Goal: Task Accomplishment & Management: Manage account settings

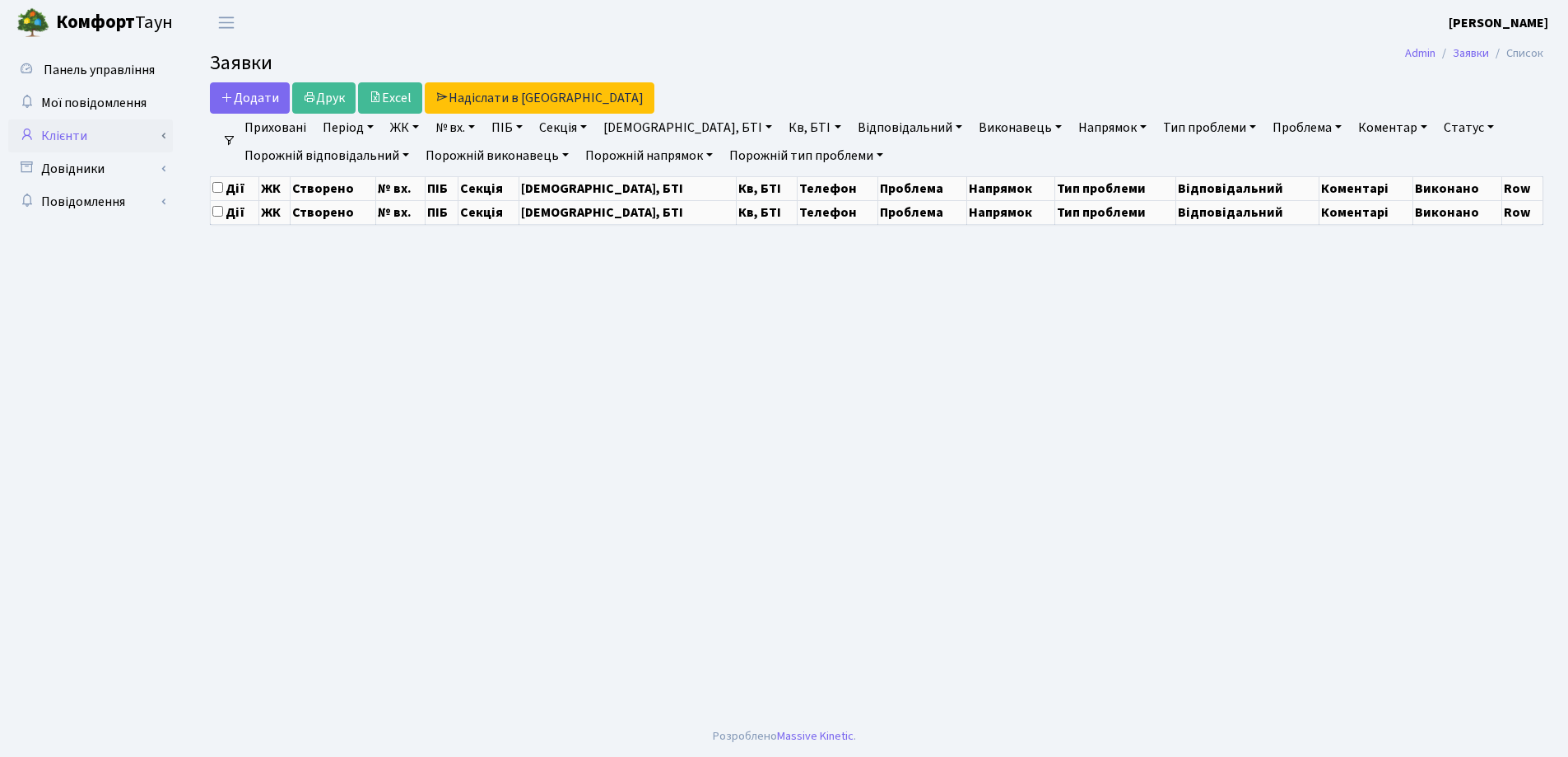
select select "25"
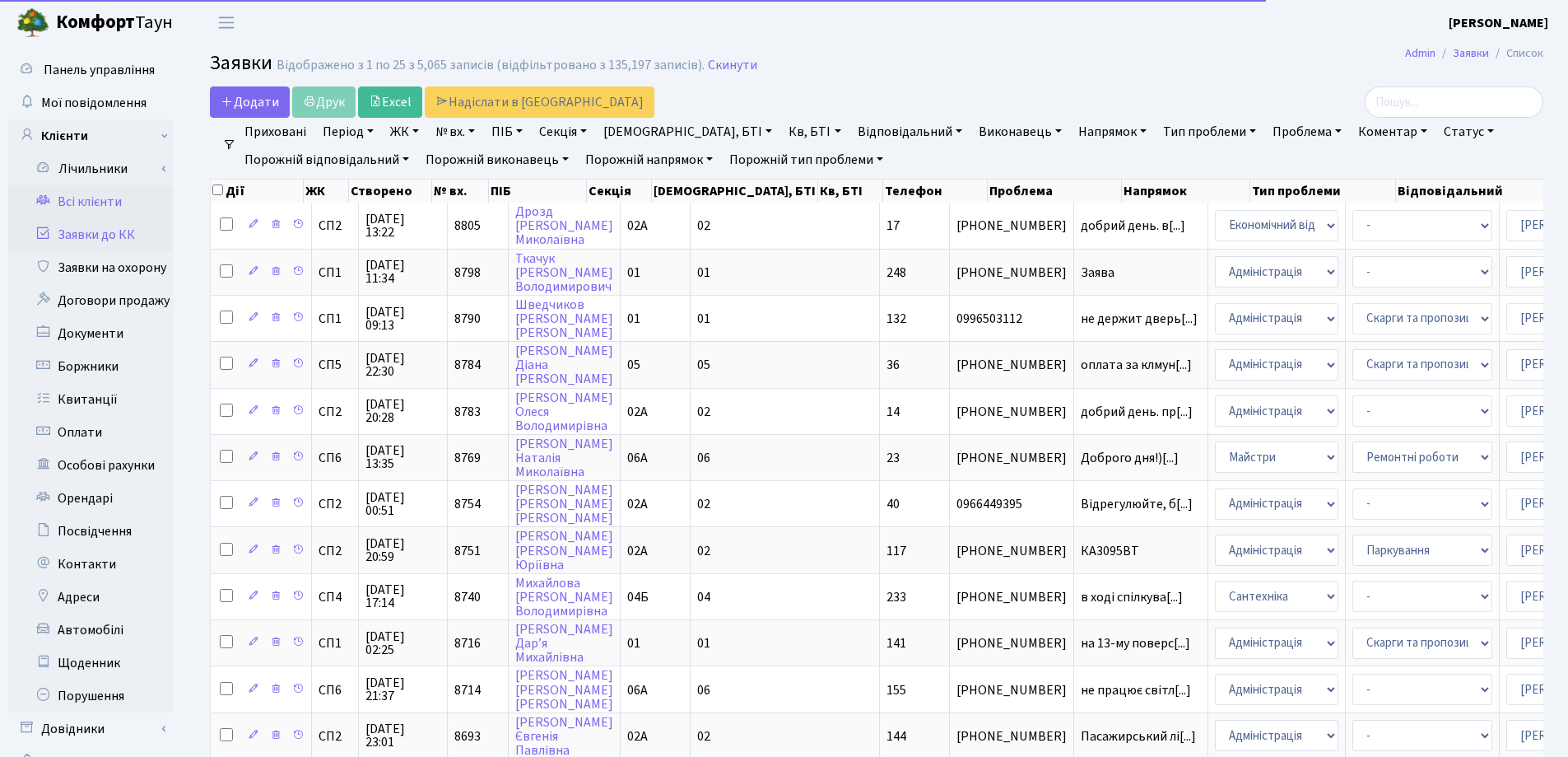
click at [90, 202] on link "Всі клієнти" at bounding box center [90, 201] width 165 height 33
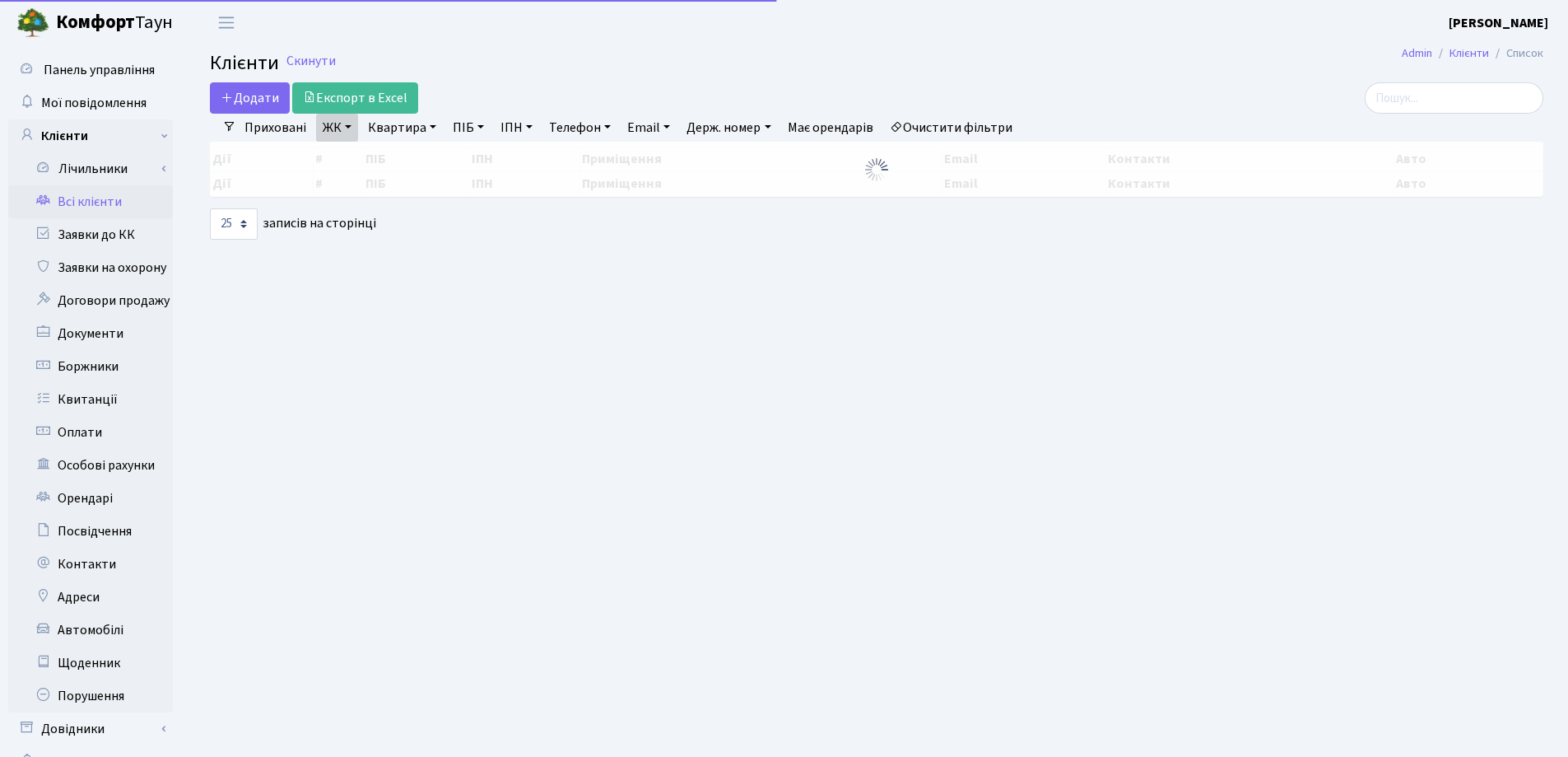
select select "25"
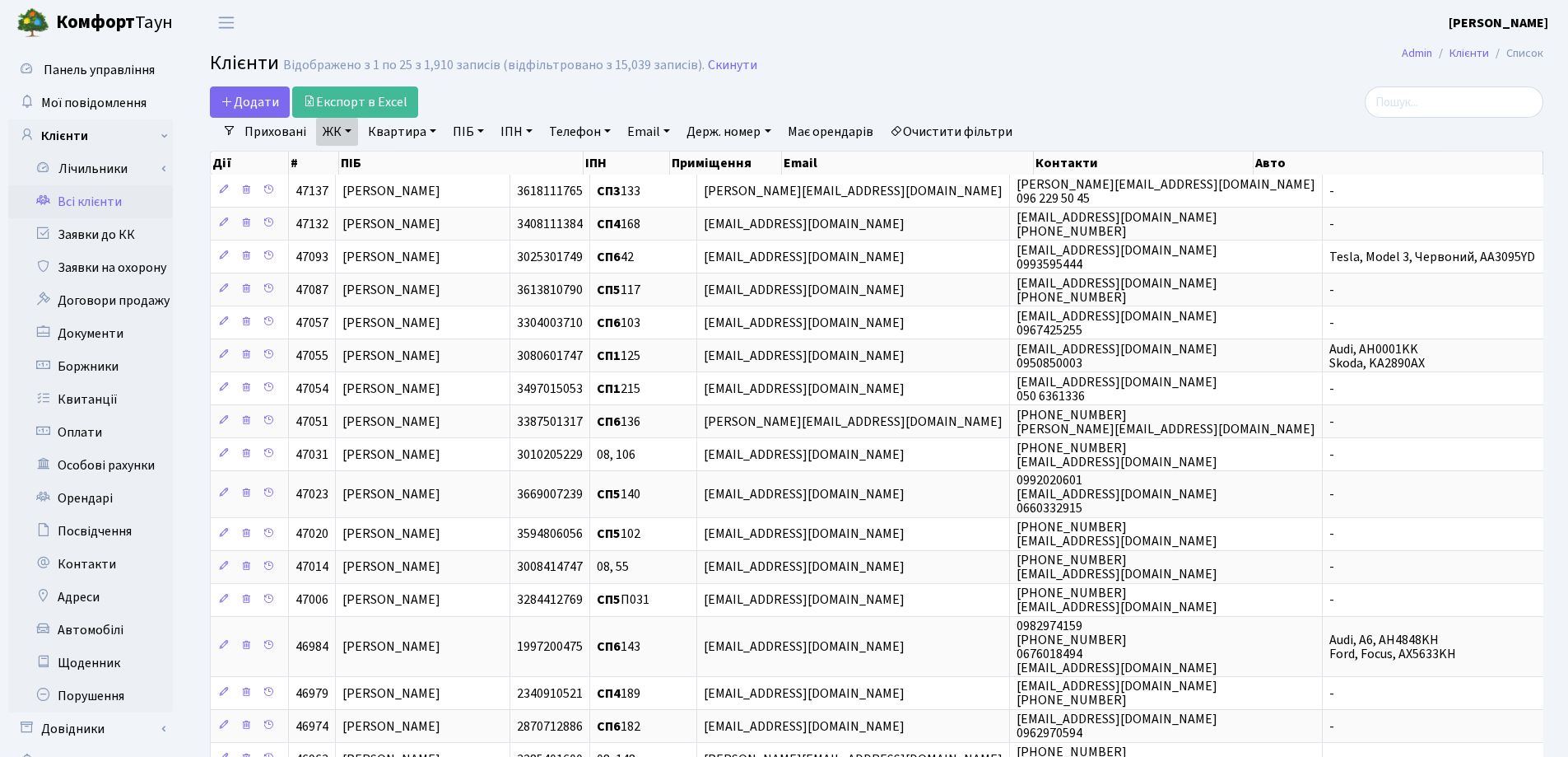
drag, startPoint x: 1245, startPoint y: 2, endPoint x: 1192, endPoint y: 71, distance: 87.0
click at [1192, 71] on h2 "Клієнти Відображено з 1 по 25 з 1,910 записів (відфільтровано з 15,039 записів)…" at bounding box center [877, 65] width 1334 height 28
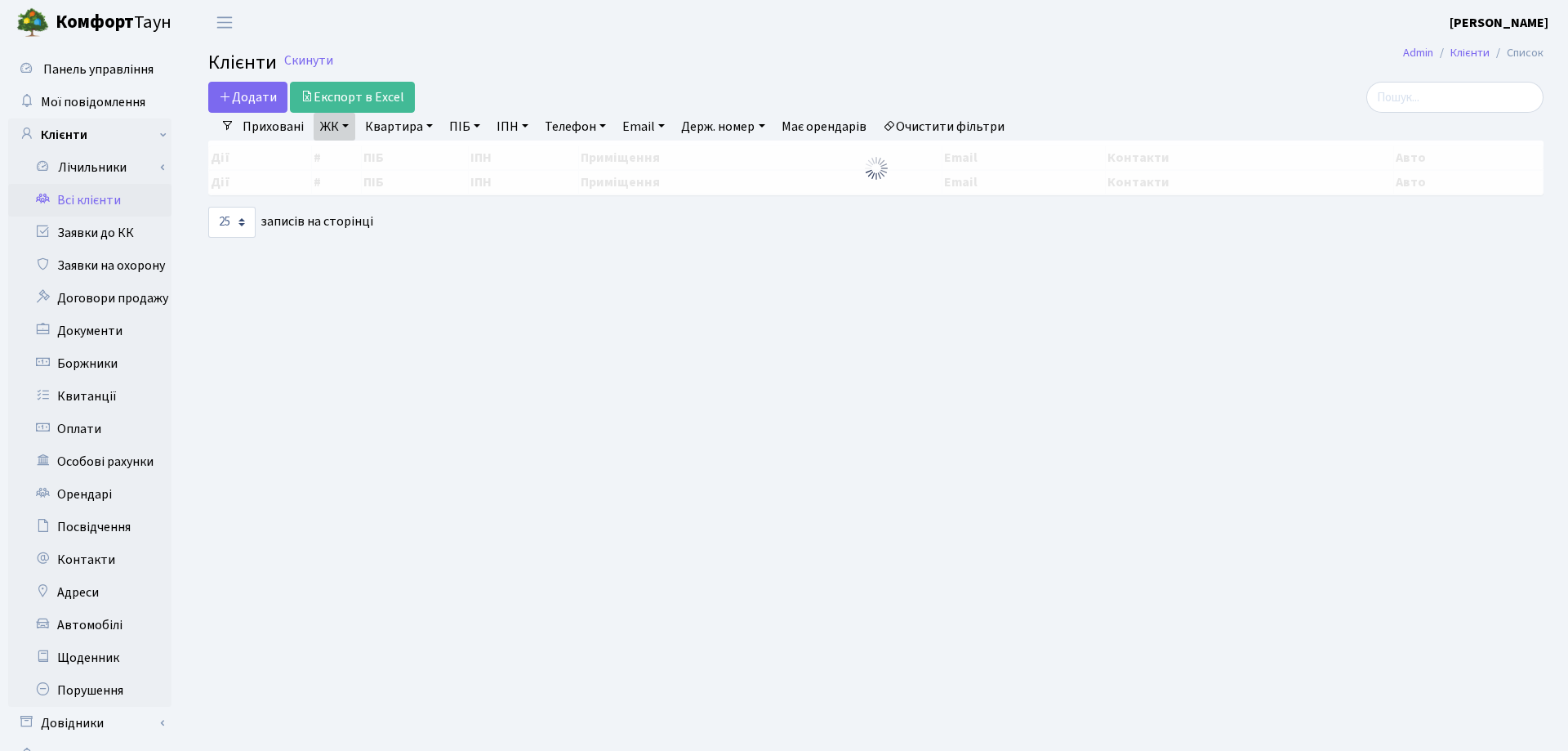
select select "25"
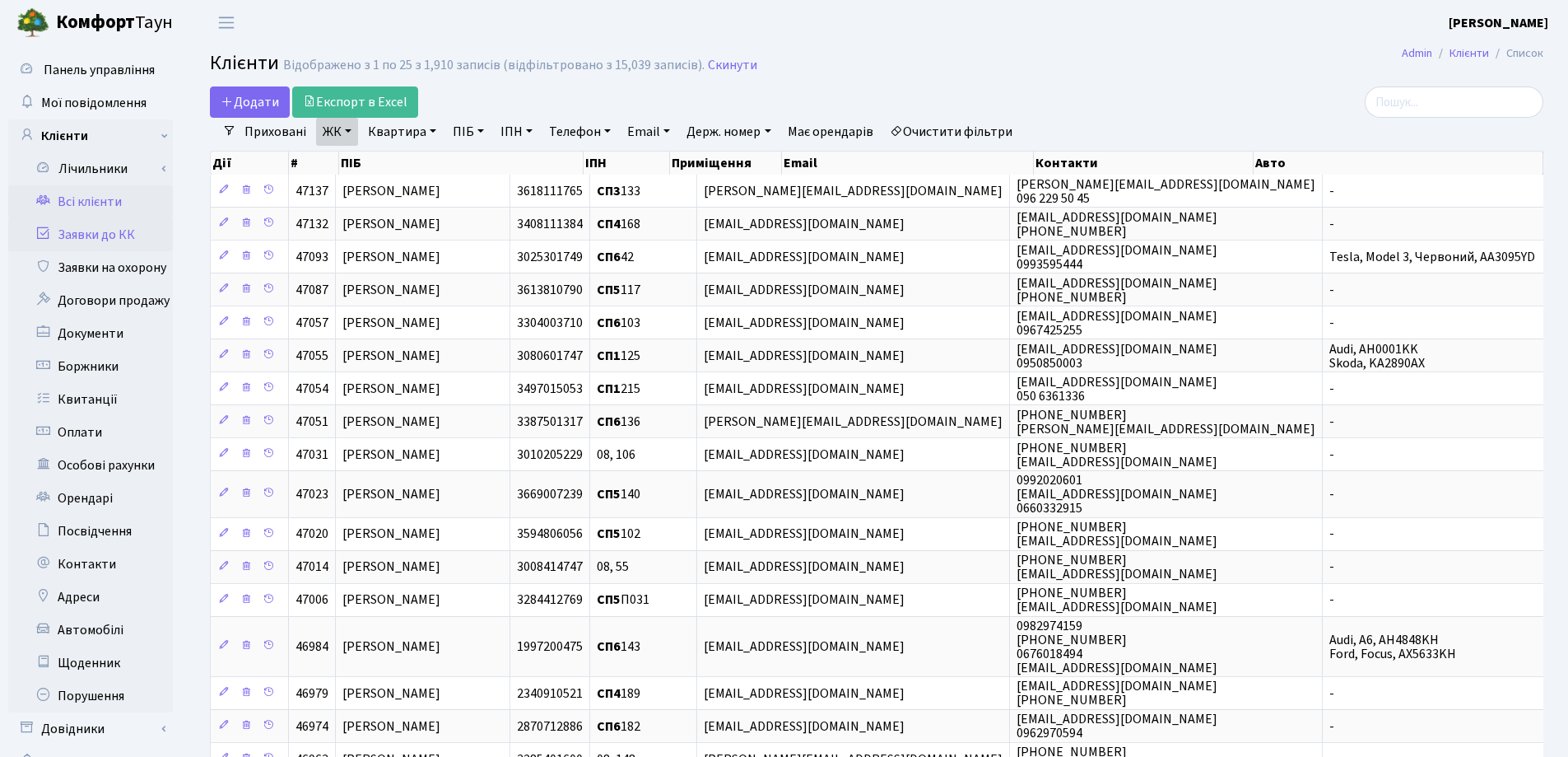
click at [90, 235] on link "Заявки до КК" at bounding box center [90, 235] width 165 height 33
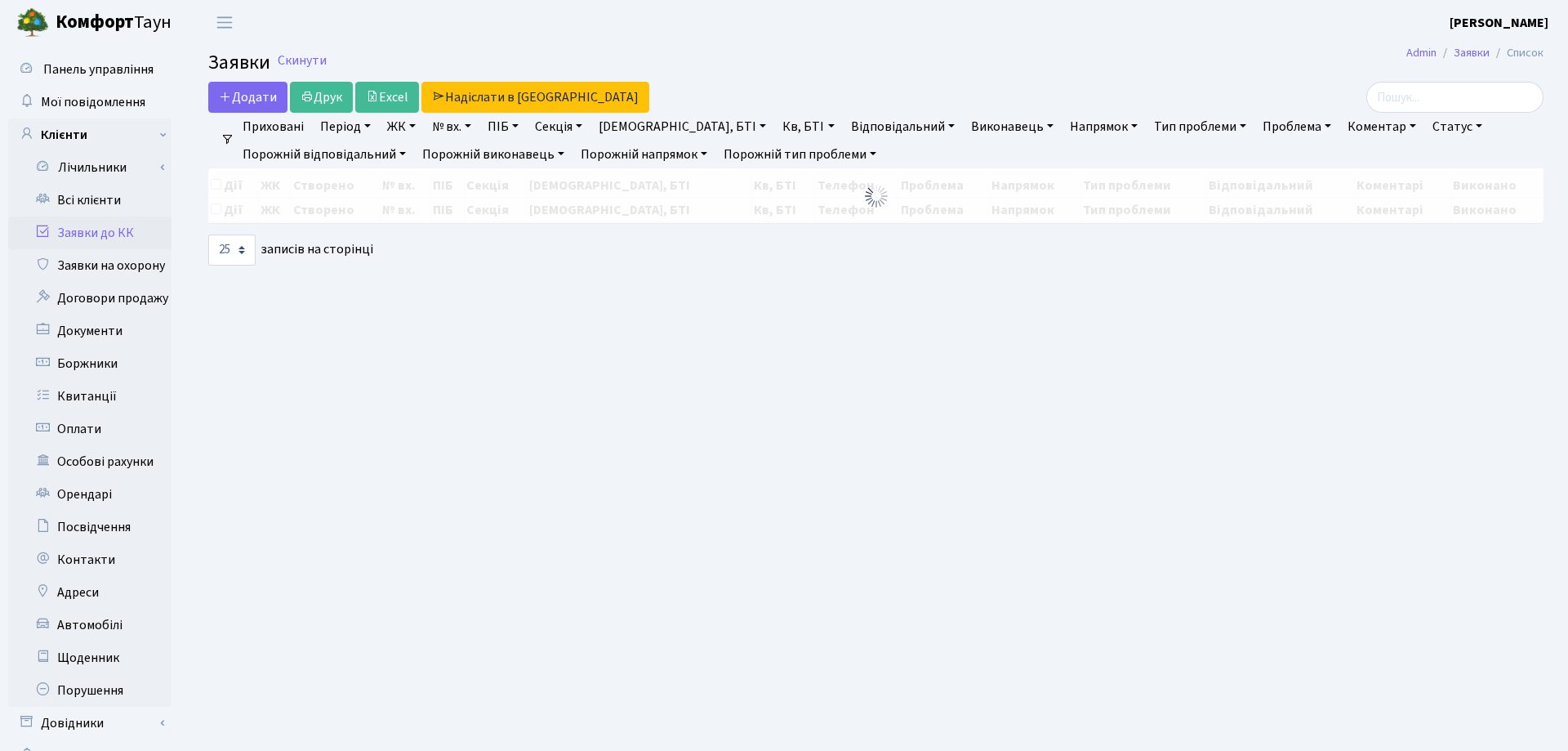
select select "25"
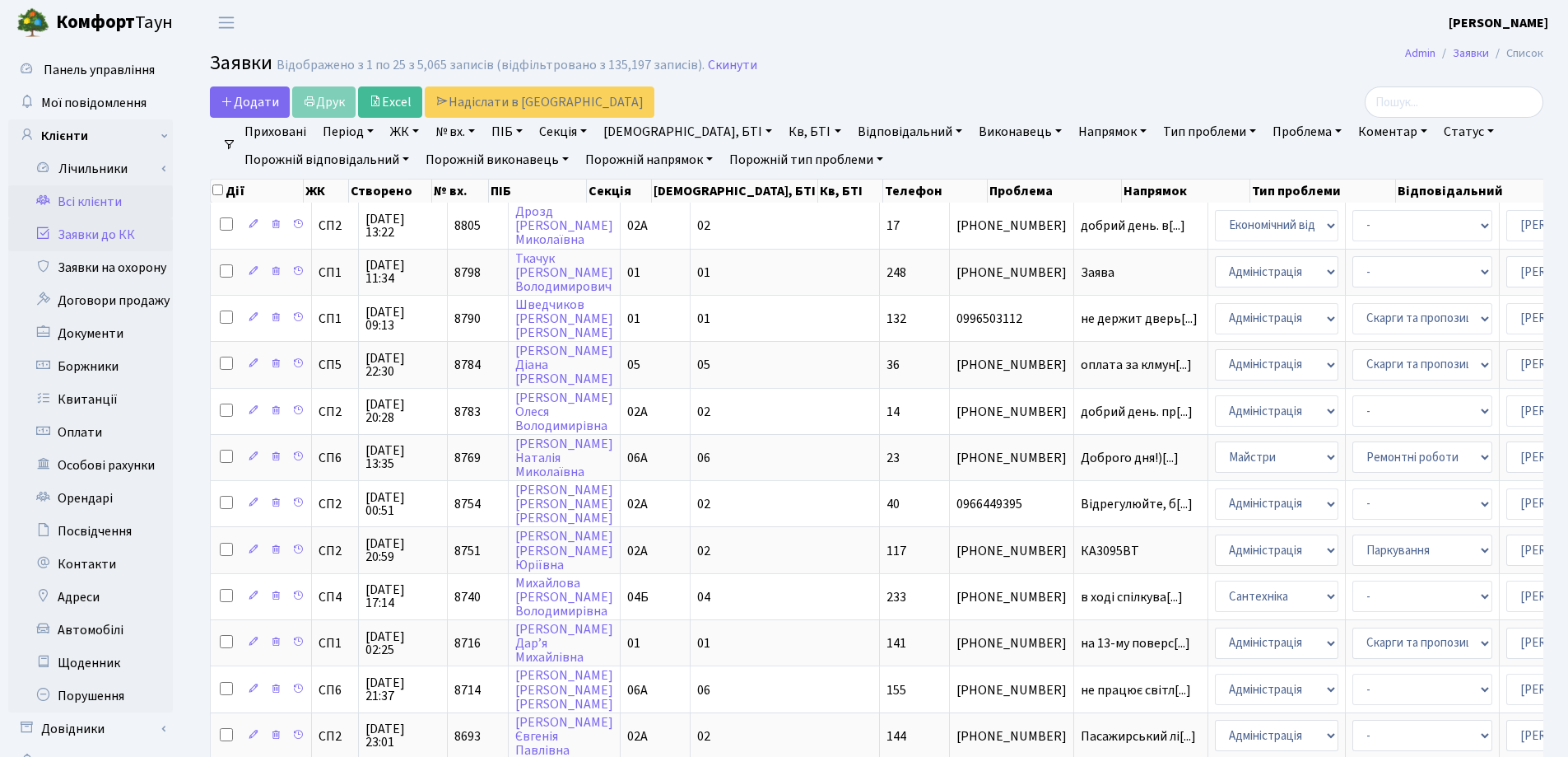
click at [87, 198] on link "Всі клієнти" at bounding box center [90, 201] width 165 height 33
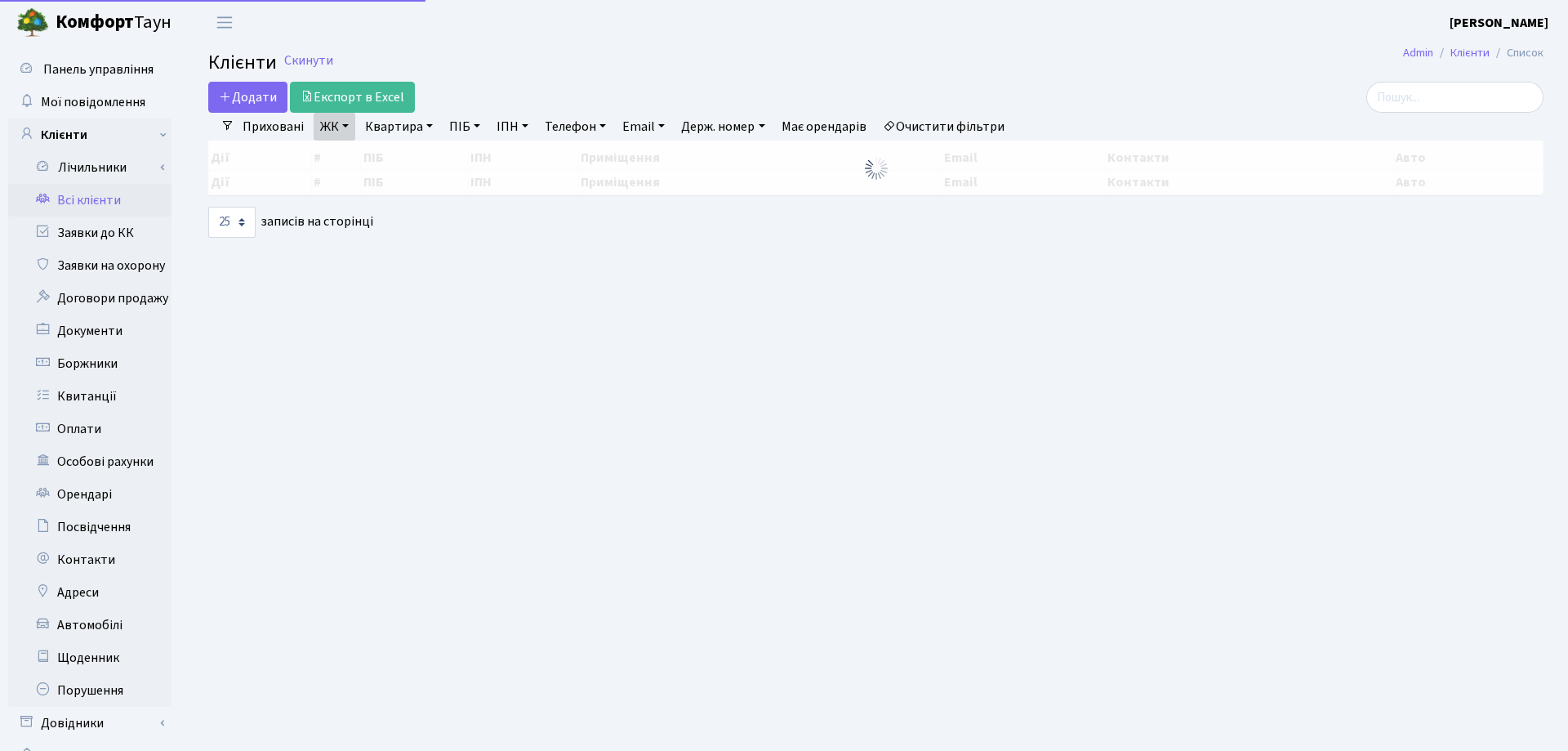
select select "25"
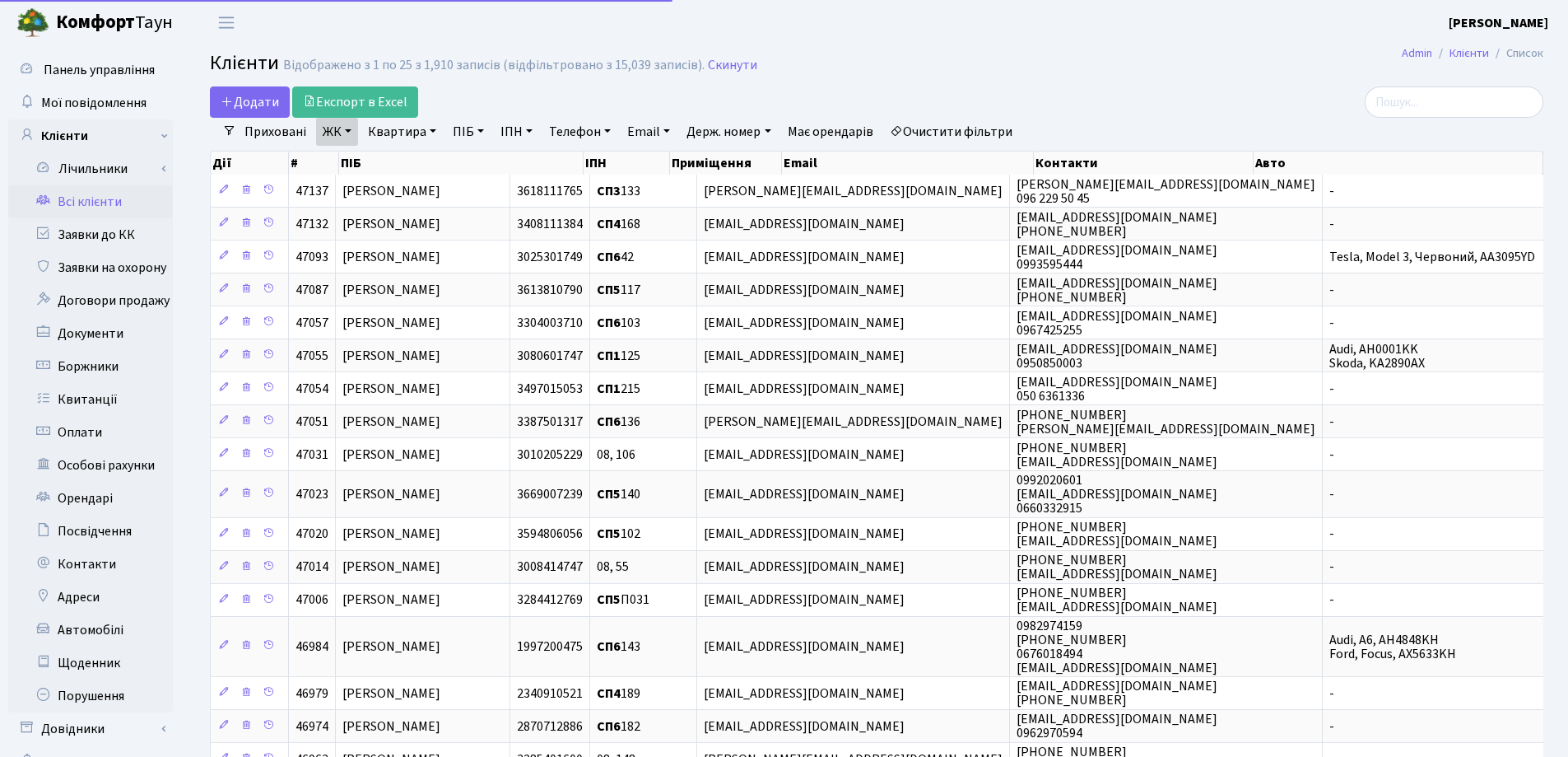
click at [431, 123] on link "Квартира" at bounding box center [401, 131] width 82 height 28
type input "G"
click at [876, 98] on div "Додати Експорт в Excel" at bounding box center [650, 102] width 881 height 32
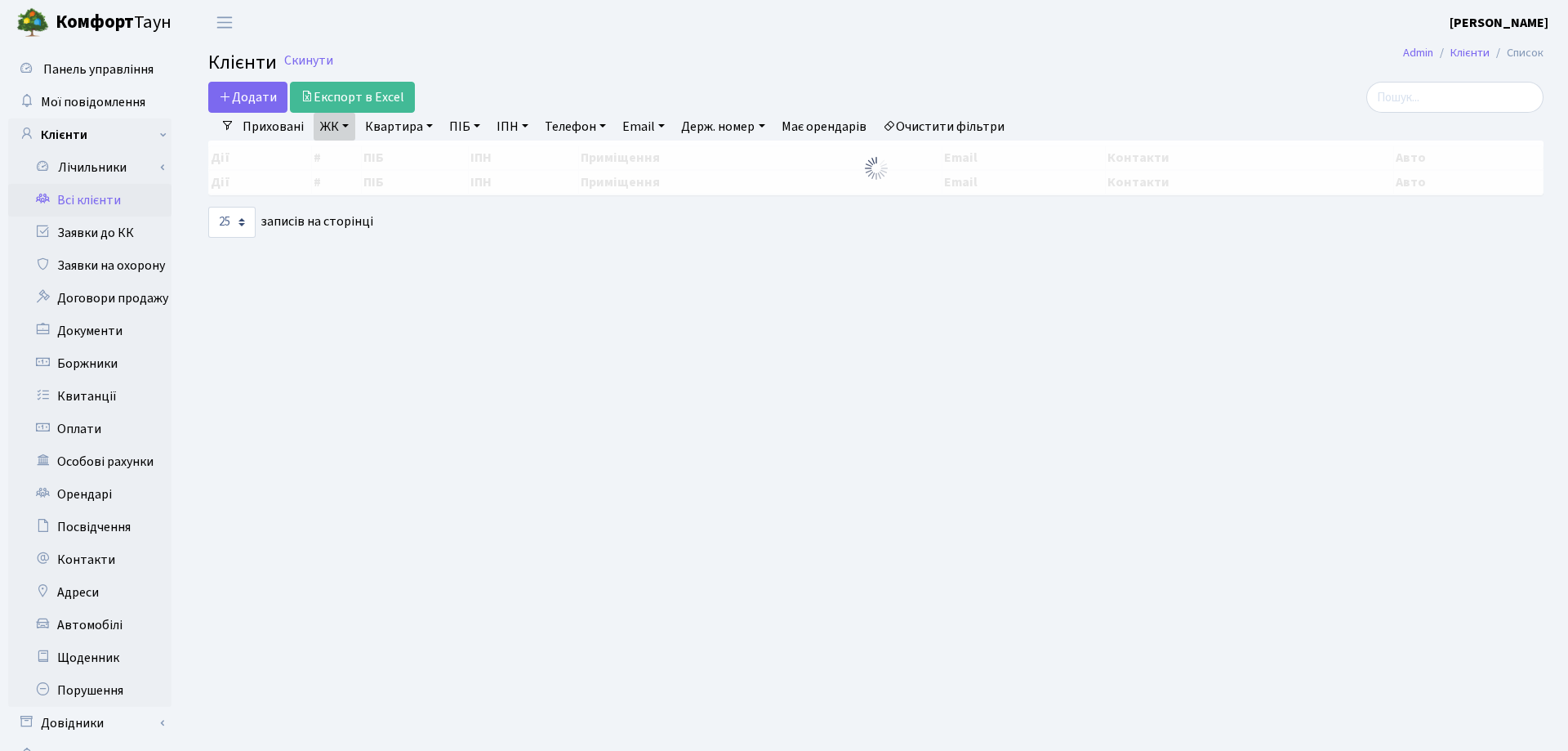
select select "25"
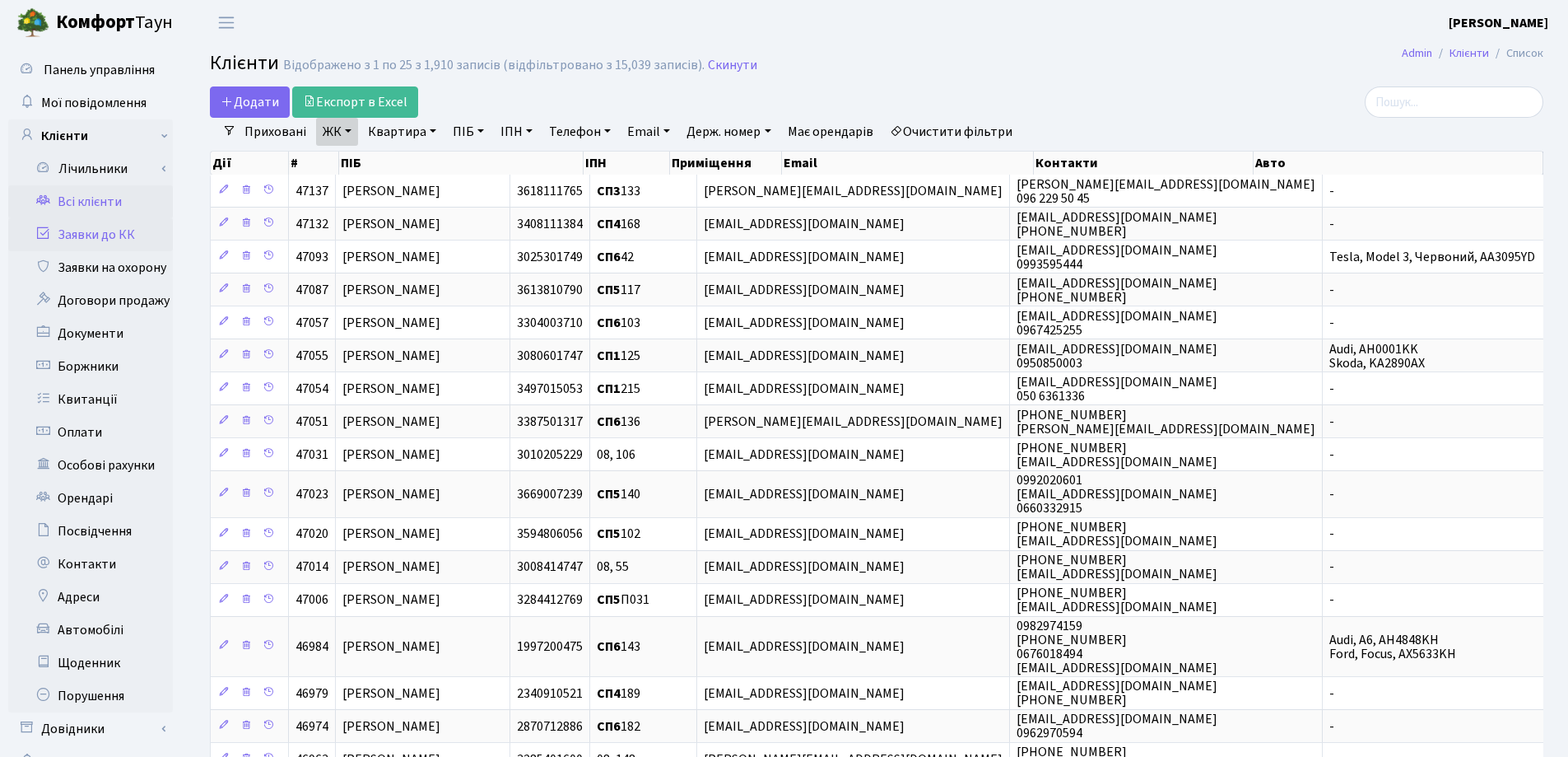
click at [68, 241] on link "Заявки до КК" at bounding box center [90, 235] width 165 height 33
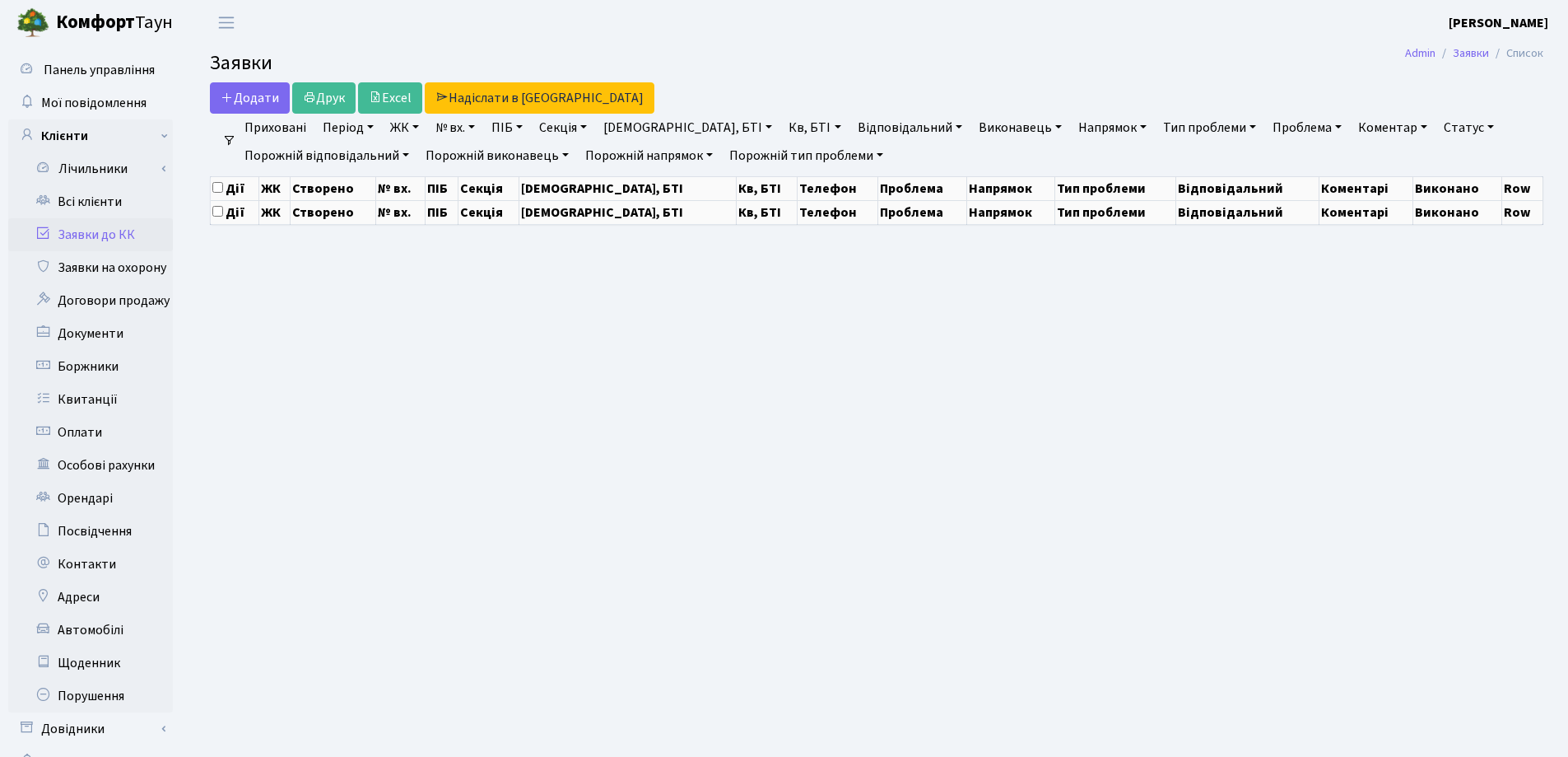
select select "25"
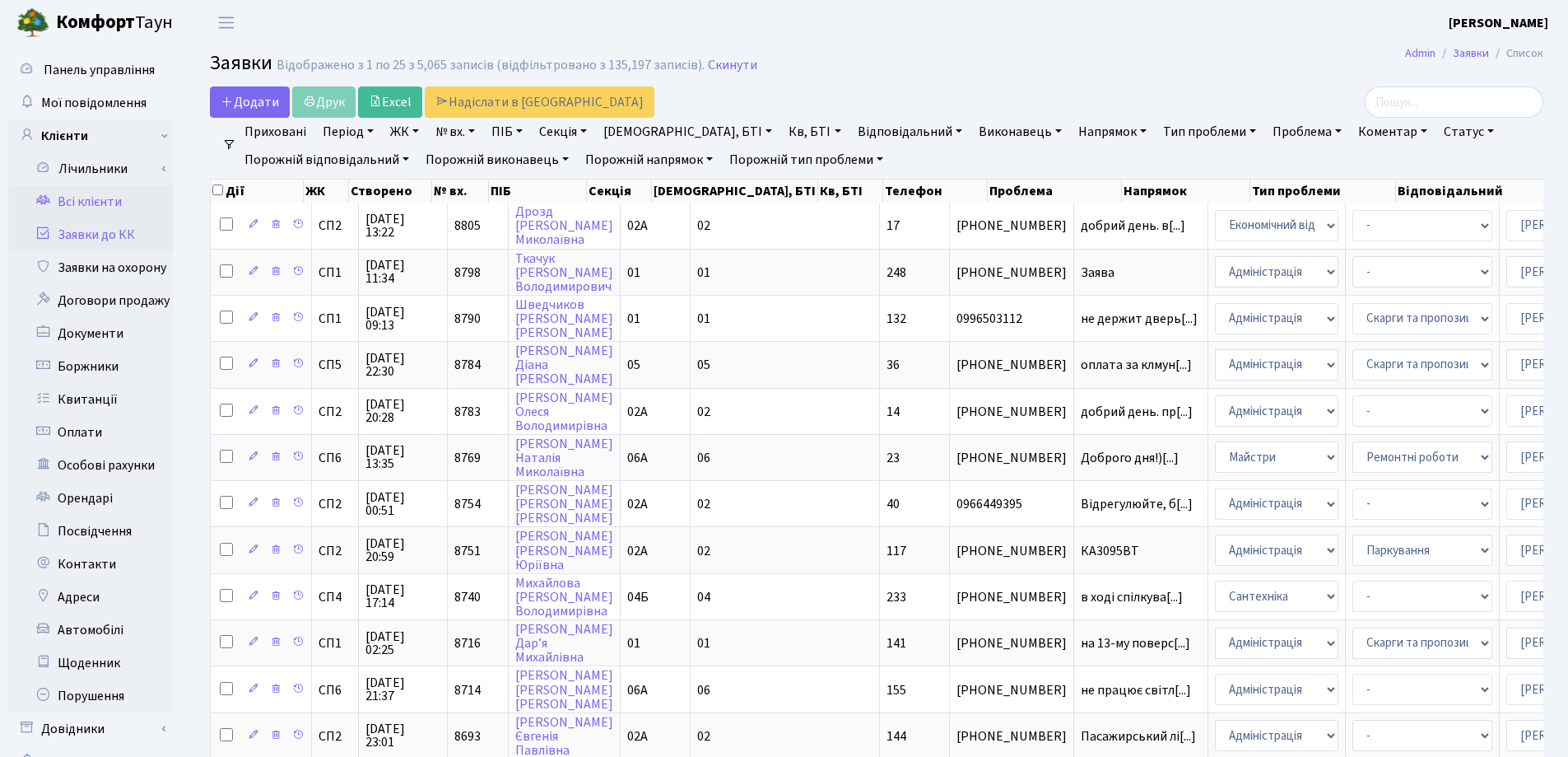
click at [116, 204] on link "Всі клієнти" at bounding box center [90, 201] width 165 height 33
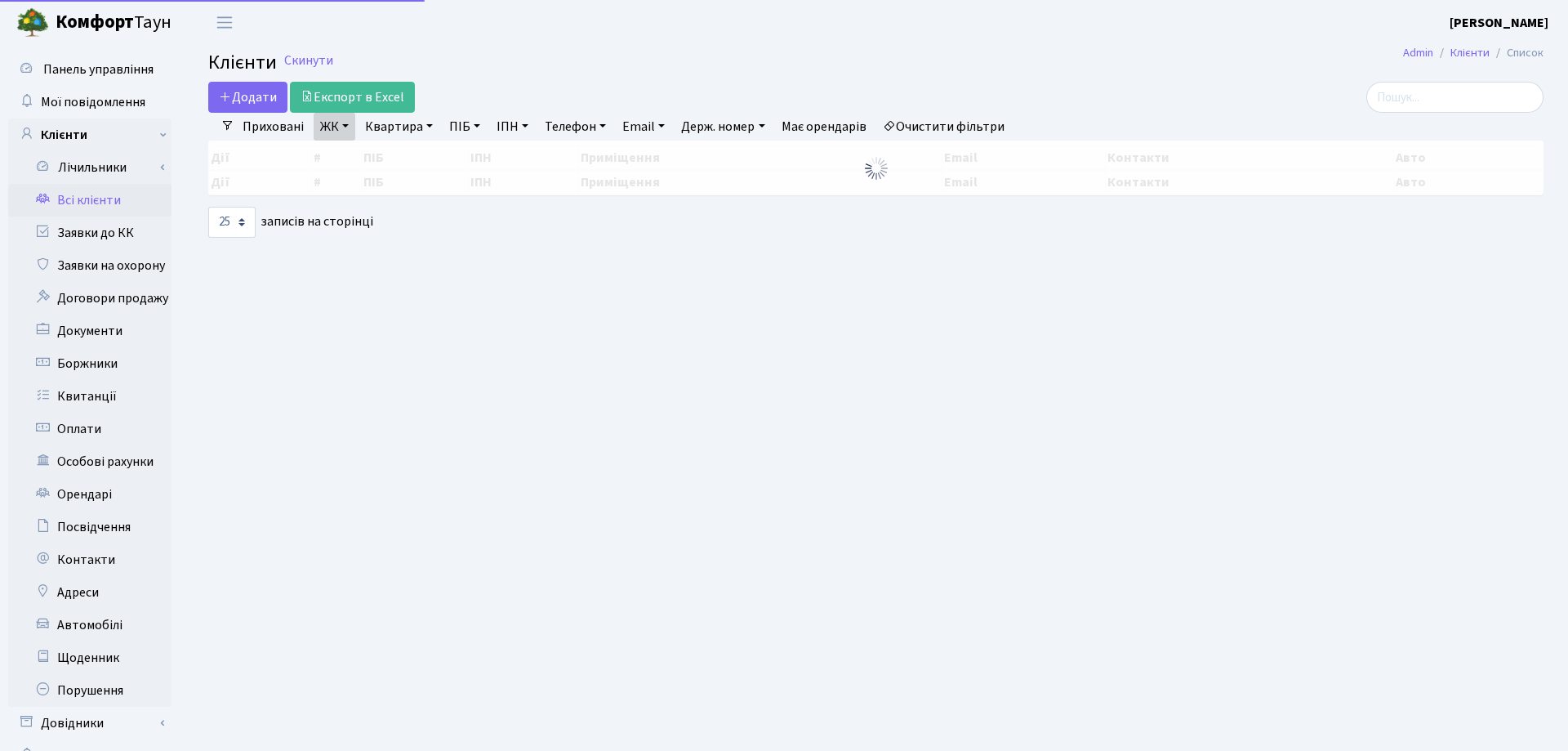
select select "25"
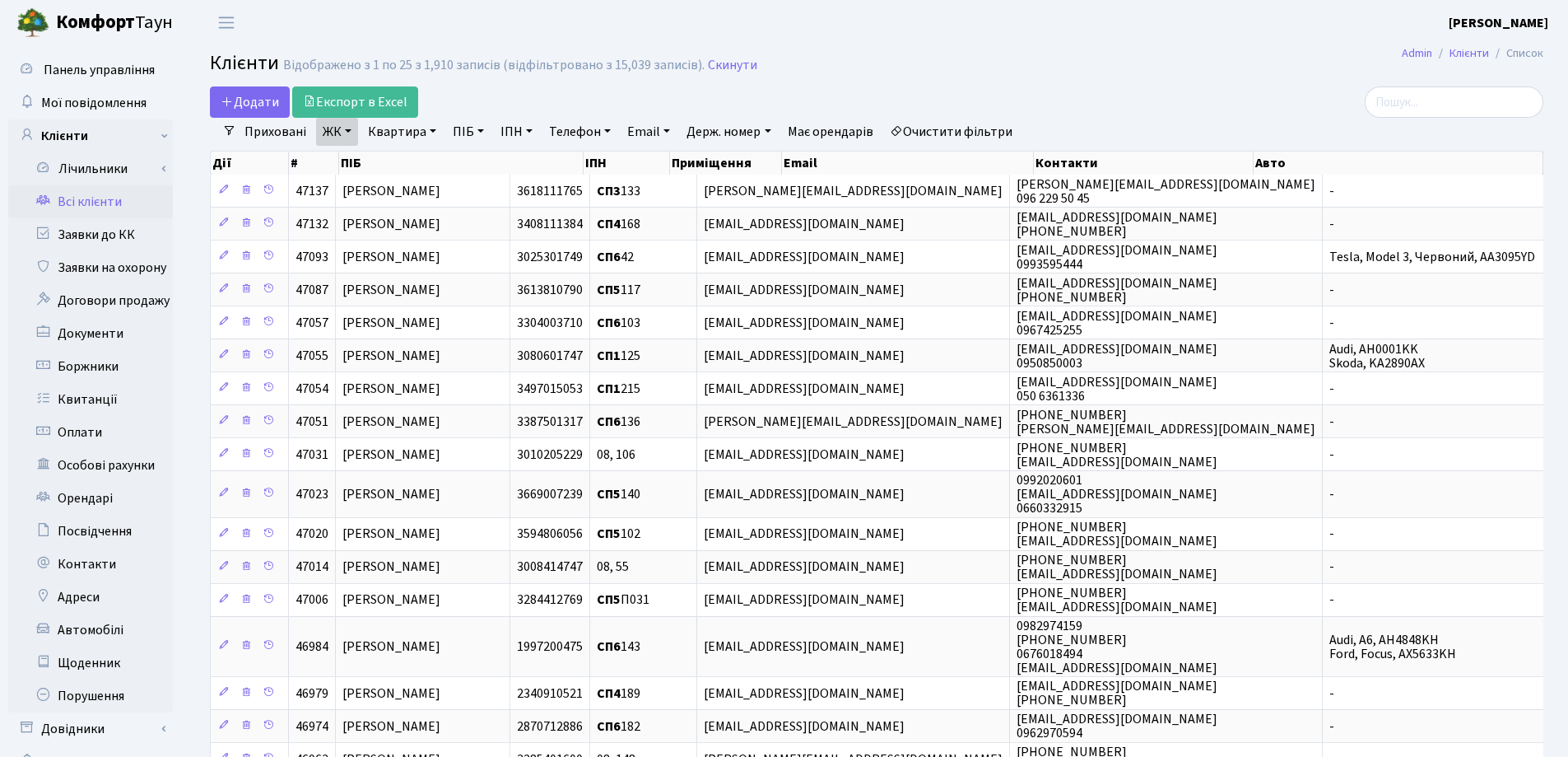
click at [1111, 74] on h2 "Клієнти Відображено з 1 по 25 з 1,910 записів (відфільтровано з 15,039 записів)…" at bounding box center [877, 65] width 1334 height 28
click at [1128, 55] on h2 "Клієнти Відображено з 1 по 25 з 1,910 записів (відфільтровано з 15,039 записів)…" at bounding box center [877, 65] width 1334 height 28
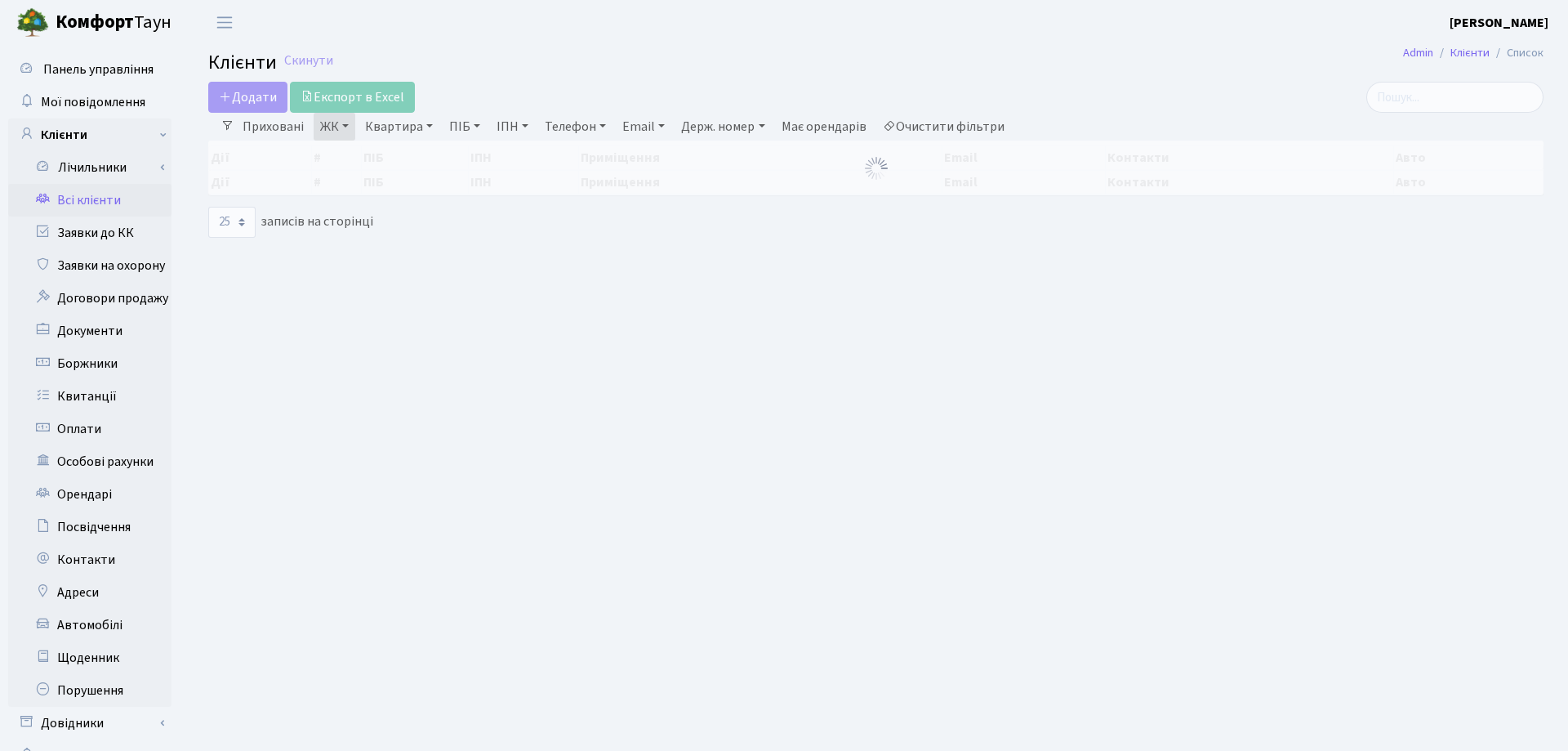
select select "25"
